Goal: Complete application form

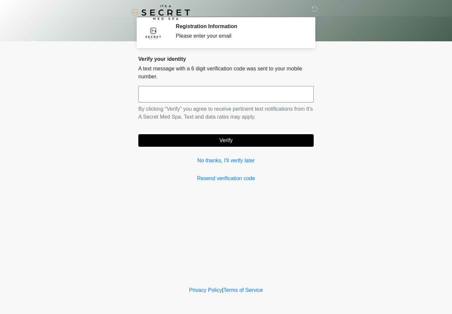
click at [231, 95] on input "text" at bounding box center [225, 94] width 175 height 17
type input "******"
click at [290, 138] on button "Verify" at bounding box center [225, 140] width 175 height 13
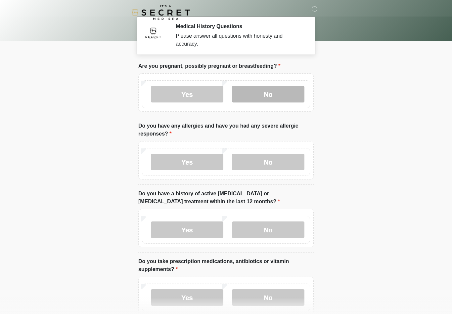
click at [280, 99] on label "No" at bounding box center [268, 94] width 72 height 17
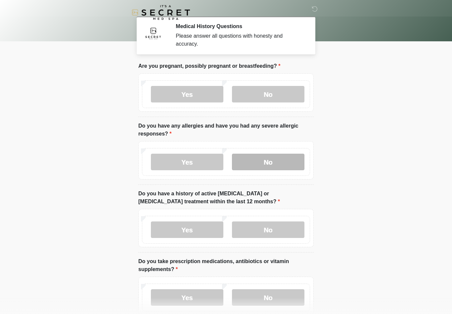
click at [296, 161] on label "No" at bounding box center [268, 162] width 72 height 17
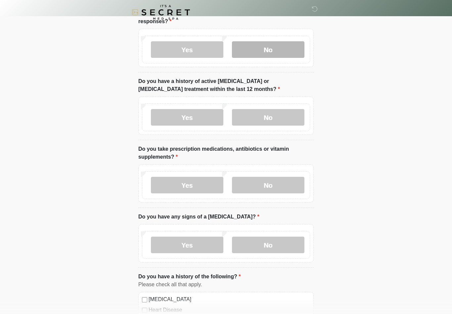
scroll to position [112, 0]
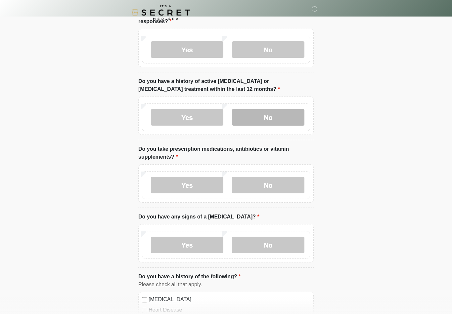
click at [283, 115] on label "No" at bounding box center [268, 117] width 72 height 17
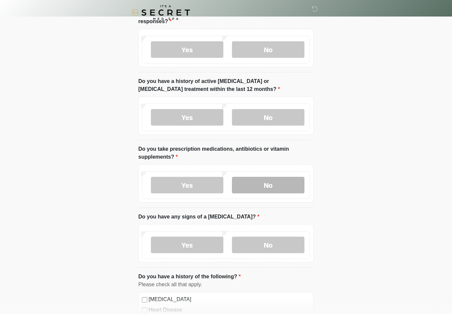
click at [290, 184] on label "No" at bounding box center [268, 185] width 72 height 17
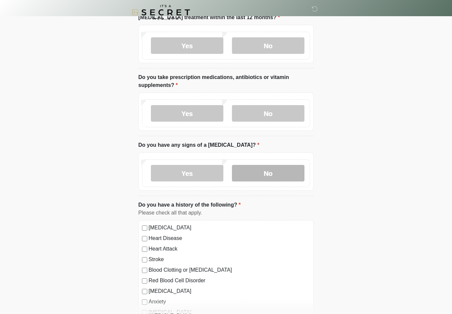
click at [295, 177] on label "No" at bounding box center [268, 173] width 72 height 17
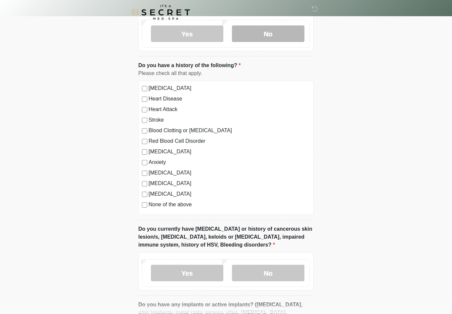
scroll to position [324, 0]
click at [194, 204] on label "None of the above" at bounding box center [229, 205] width 161 height 8
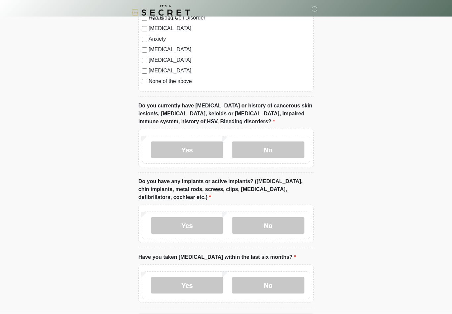
scroll to position [483, 0]
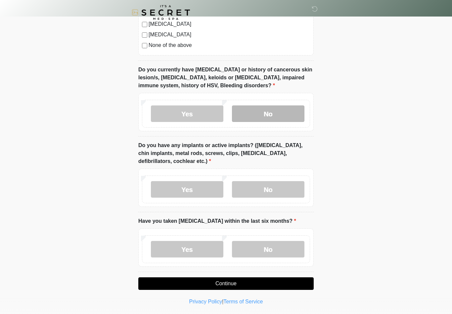
click at [282, 117] on label "No" at bounding box center [268, 114] width 72 height 17
click at [201, 189] on label "Yes" at bounding box center [187, 189] width 72 height 17
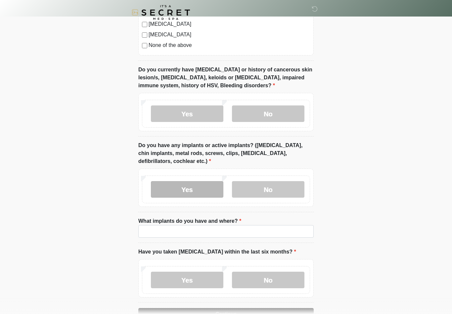
scroll to position [514, 0]
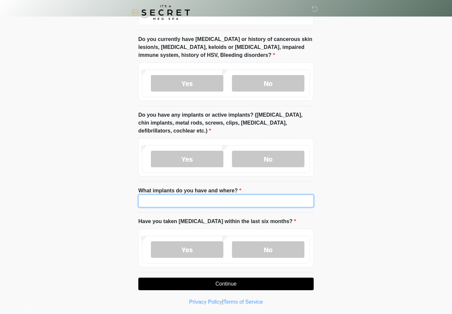
click at [250, 203] on input "What implants do you have and where?" at bounding box center [225, 201] width 175 height 13
type input "******"
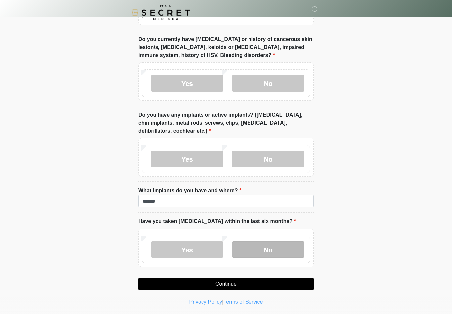
click at [286, 251] on label "No" at bounding box center [268, 250] width 72 height 17
click at [308, 286] on button "Continue" at bounding box center [225, 284] width 175 height 13
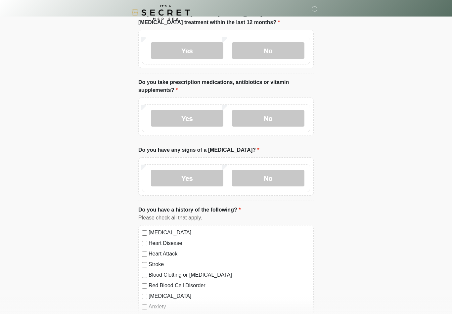
scroll to position [0, 0]
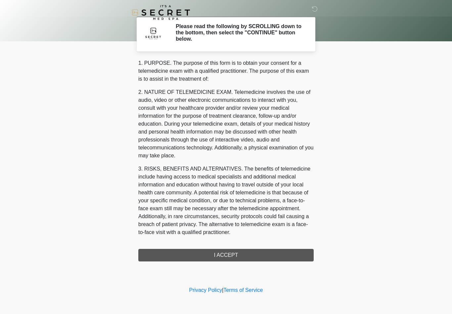
click at [298, 249] on div "1. PURPOSE. The purpose of this form is to obtain your consent for a telemedici…" at bounding box center [225, 160] width 175 height 202
click at [237, 254] on div "1. PURPOSE. The purpose of this form is to obtain your consent for a telemedici…" at bounding box center [225, 160] width 175 height 202
click at [231, 258] on div "1. PURPOSE. The purpose of this form is to obtain your consent for a telemedici…" at bounding box center [225, 160] width 175 height 202
click at [230, 259] on div "1. PURPOSE. The purpose of this form is to obtain your consent for a telemedici…" at bounding box center [225, 160] width 175 height 202
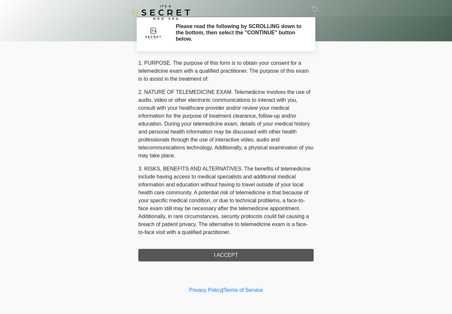
click at [208, 249] on div "1. PURPOSE. The purpose of this form is to obtain your consent for a telemedici…" at bounding box center [225, 160] width 175 height 202
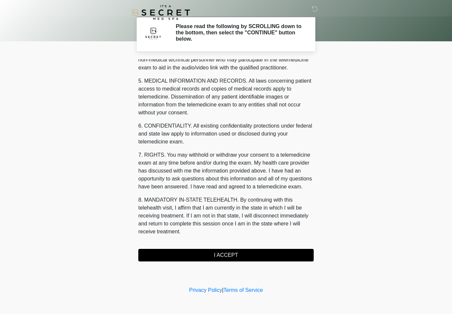
scroll to position [202, 0]
click at [261, 257] on button "I ACCEPT" at bounding box center [225, 255] width 175 height 13
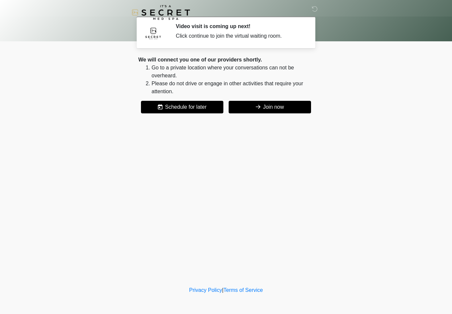
click at [293, 102] on button "Join now" at bounding box center [270, 107] width 82 height 13
